Goal: Navigation & Orientation: Understand site structure

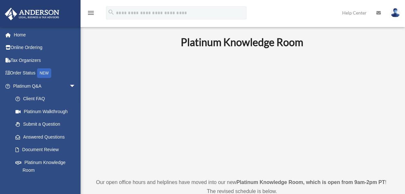
scroll to position [13, 0]
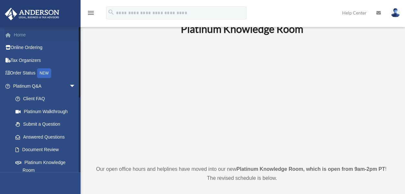
click at [21, 36] on link "Home" at bounding box center [45, 34] width 81 height 13
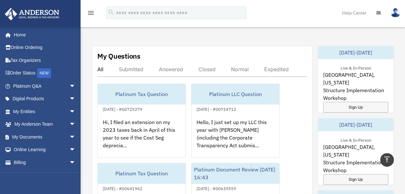
scroll to position [348, 0]
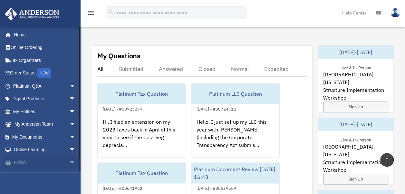
click at [69, 163] on span "arrow_drop_down" at bounding box center [75, 162] width 13 height 13
click at [69, 163] on span "arrow_drop_up" at bounding box center [75, 162] width 13 height 13
